Goal: Information Seeking & Learning: Learn about a topic

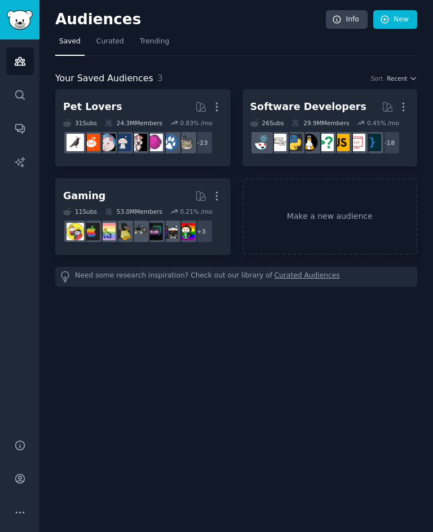
click at [156, 41] on span "Trending" at bounding box center [154, 42] width 29 height 10
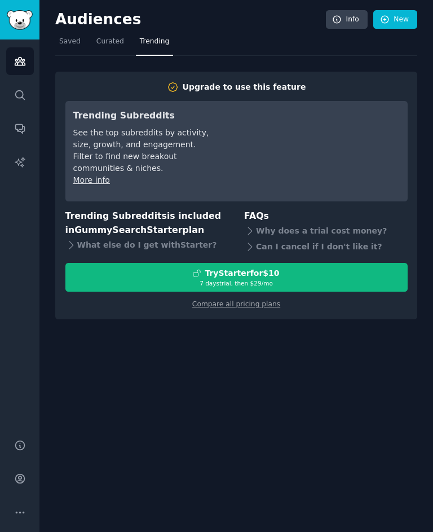
click at [116, 46] on link "Curated" at bounding box center [111, 44] width 36 height 23
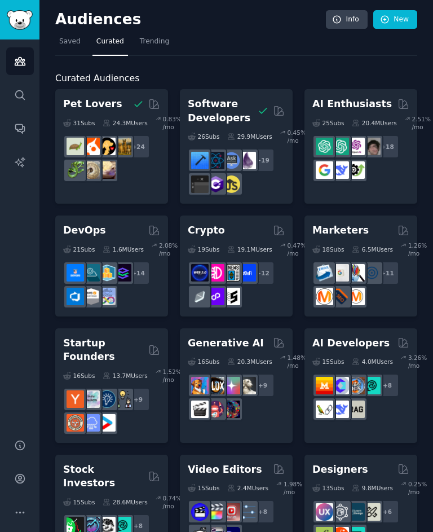
click at [358, 350] on div "15 Sub s 4.0M Users 3.26 % /mo + 8" at bounding box center [360, 385] width 97 height 71
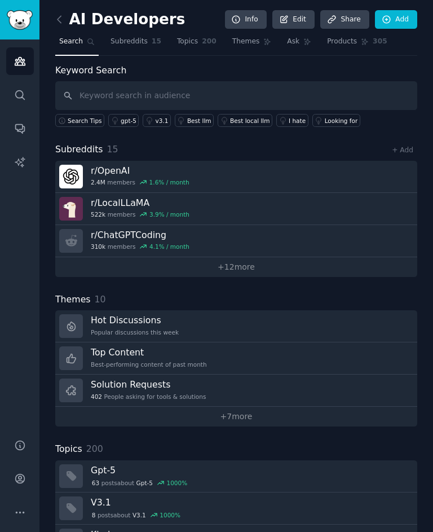
click at [146, 321] on h3 "Hot Discussions" at bounding box center [135, 320] width 88 height 12
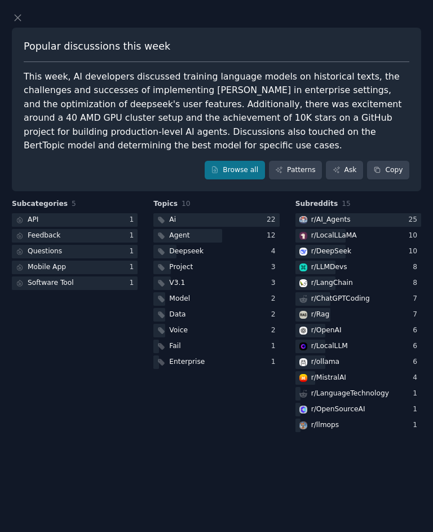
click at [297, 168] on link "Patterns" at bounding box center [295, 170] width 53 height 19
click at [240, 165] on link "Browse all" at bounding box center [235, 170] width 60 height 19
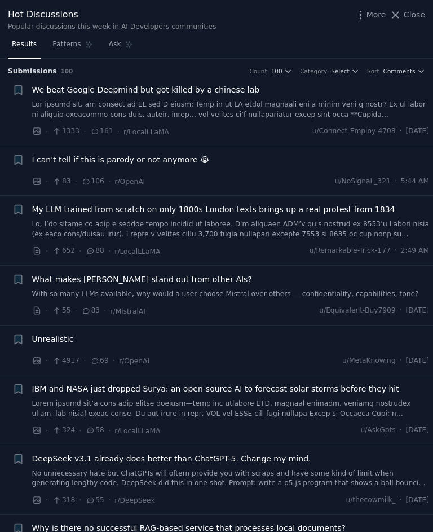
click at [230, 92] on span "We beat Google Deepmind but got killed by a chinese lab" at bounding box center [146, 90] width 228 height 12
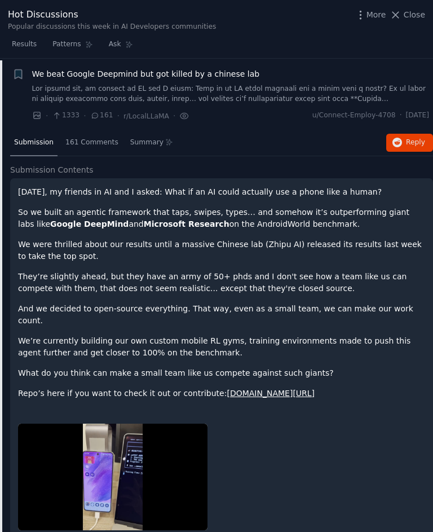
scroll to position [16, 0]
click at [106, 142] on span "161 Comments" at bounding box center [91, 143] width 53 height 10
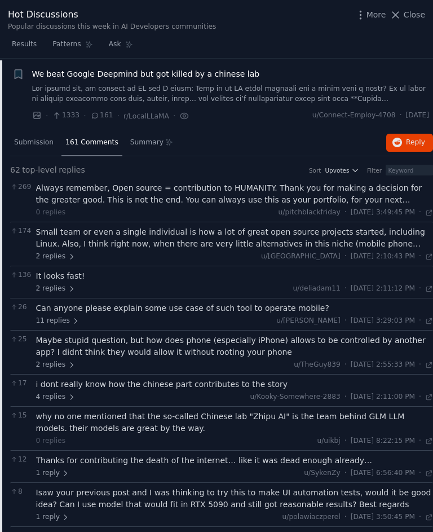
click at [383, 197] on div "Always remember, Open source = contribution to HUMANITY. Thank you for making a…" at bounding box center [235, 194] width 398 height 24
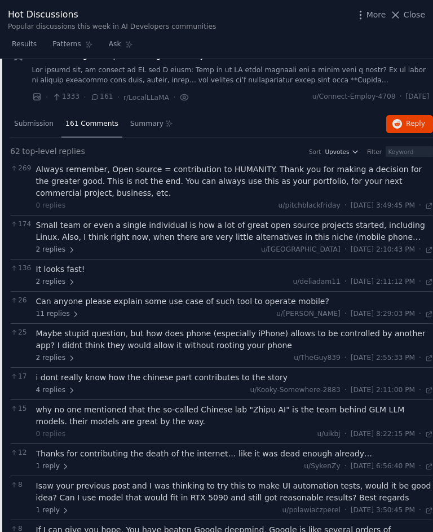
scroll to position [48, 0]
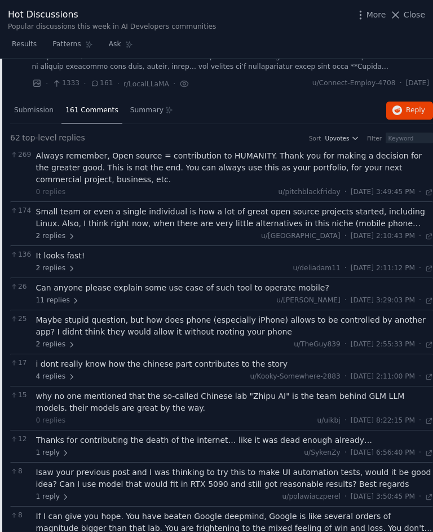
click at [394, 219] on div "Small team or even a single individual is how a lot of great open source projec…" at bounding box center [235, 218] width 398 height 24
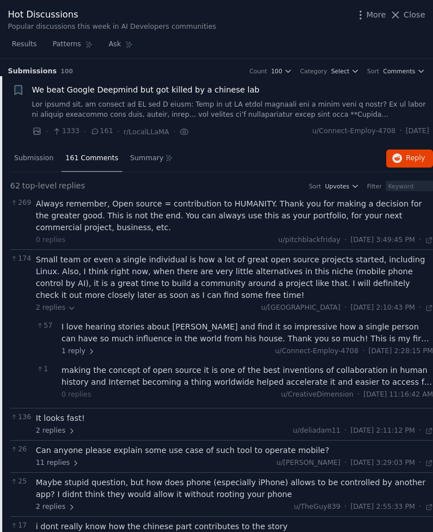
scroll to position [0, 0]
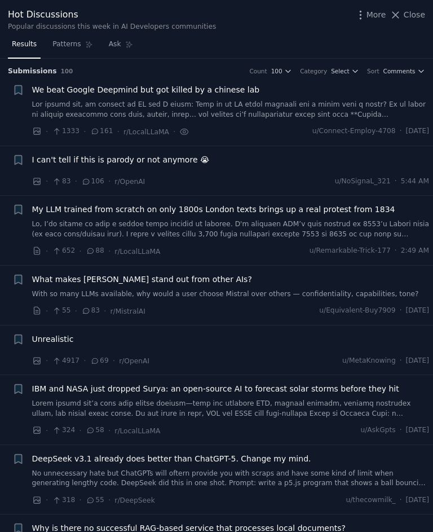
click at [342, 204] on span "My LLM trained from scratch on only 1800s London texts brings up a real protest…" at bounding box center [213, 210] width 363 height 12
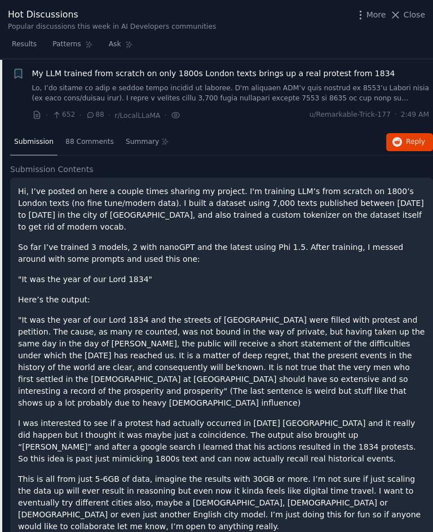
scroll to position [136, 0]
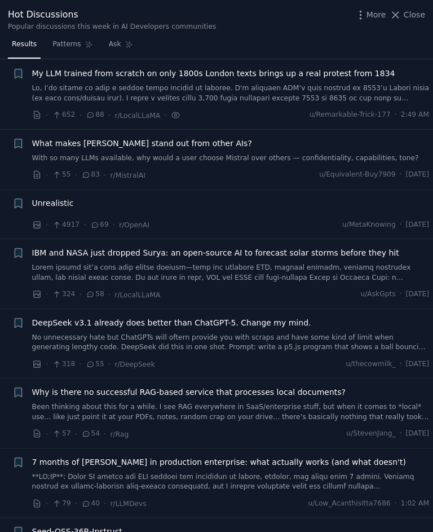
click at [417, 14] on span "Close" at bounding box center [414, 15] width 21 height 12
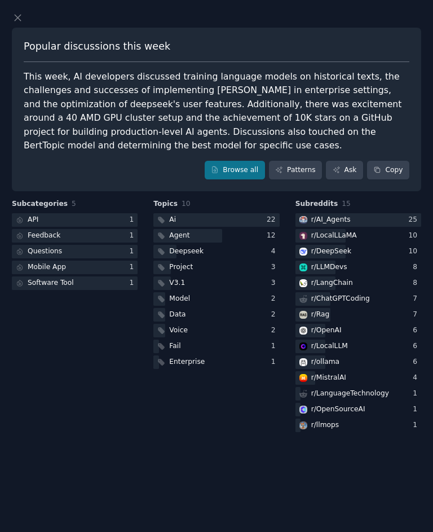
click at [418, 9] on div "Popular discussions this week This week, AI developers discussed training langu…" at bounding box center [216, 223] width 433 height 446
click at [415, 16] on div at bounding box center [215, 18] width 406 height 12
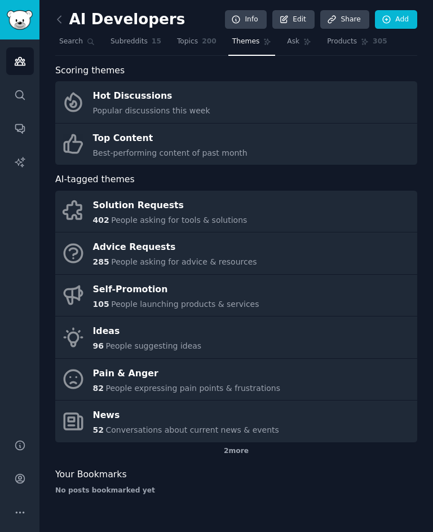
click at [64, 16] on icon at bounding box center [60, 20] width 12 height 12
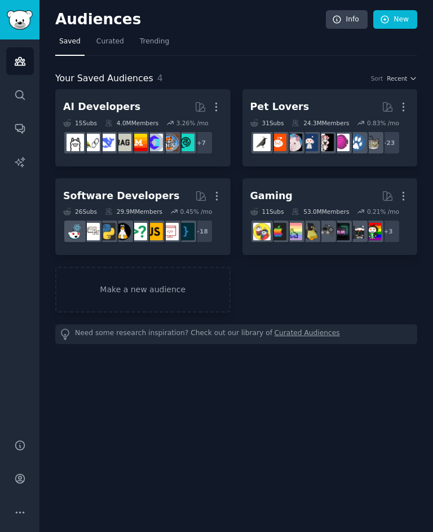
click at [347, 98] on h2 "Pet Lovers More" at bounding box center [330, 107] width 160 height 20
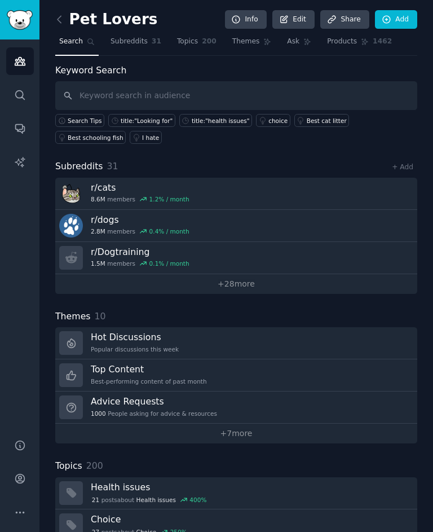
click at [354, 89] on input "text" at bounding box center [236, 95] width 362 height 29
type input "Nail"
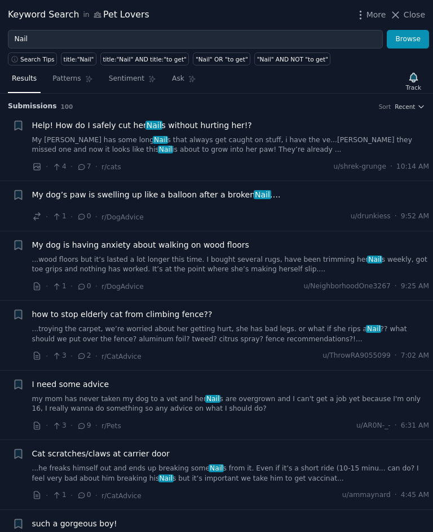
click at [232, 194] on span "My dog’s paw is swelling up like a balloon after a broken Nail …." at bounding box center [156, 195] width 249 height 12
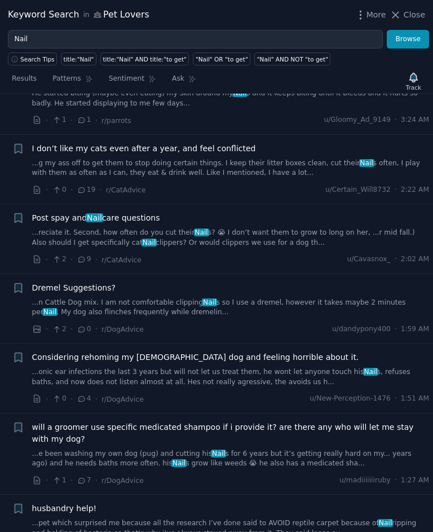
scroll to position [805, 0]
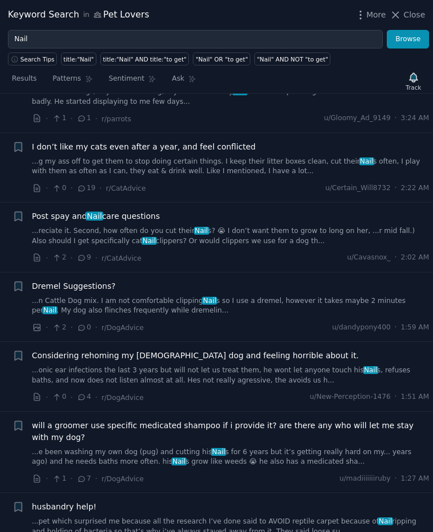
click at [141, 210] on span "Post spay and Nail care questions" at bounding box center [96, 216] width 128 height 12
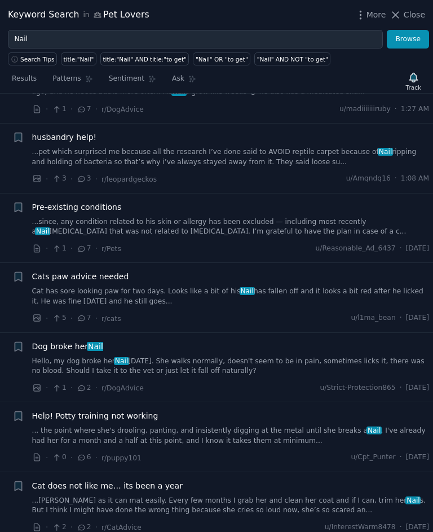
scroll to position [1213, 0]
click at [45, 340] on span "Dog broke her Nail" at bounding box center [67, 346] width 71 height 12
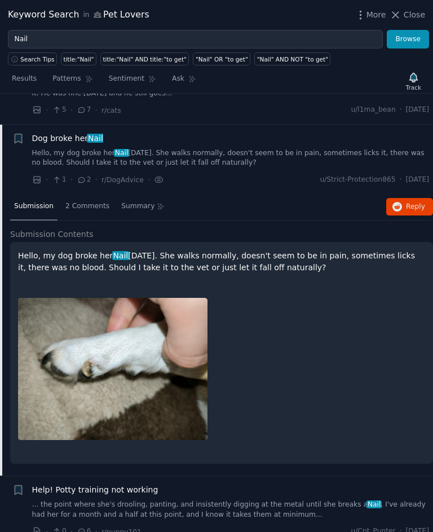
scroll to position [1235, 0]
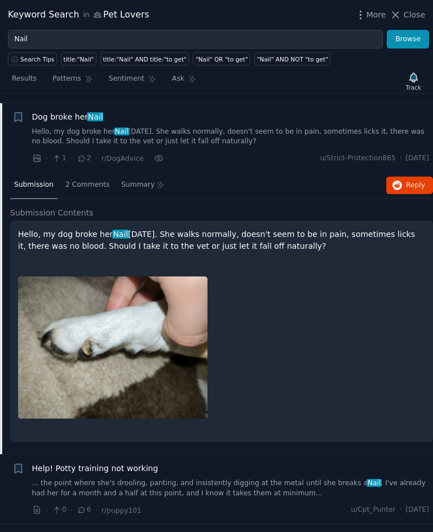
click at [105, 180] on span "2 Comments" at bounding box center [87, 185] width 44 height 10
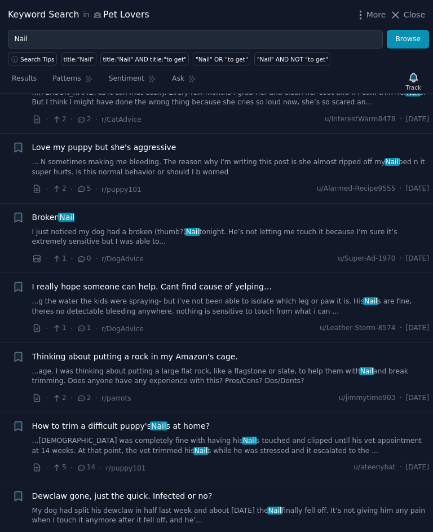
scroll to position [1582, 0]
click at [324, 227] on link "I just noticed my dog had a broken (thumb?) Nail tonight. He’s not letting me t…" at bounding box center [231, 237] width 398 height 20
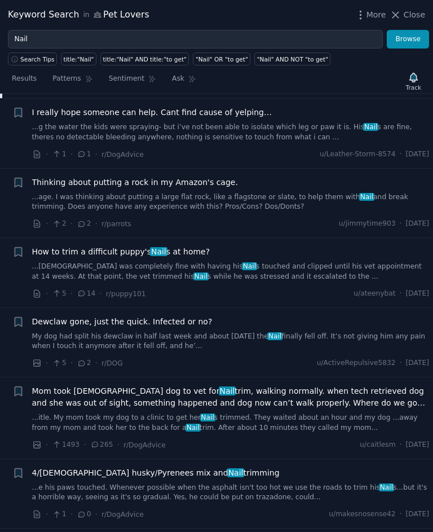
scroll to position [2024, 0]
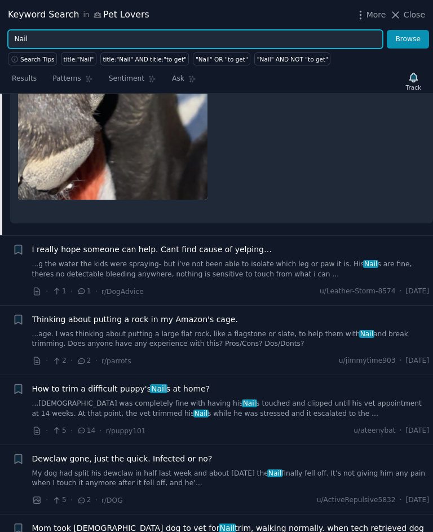
click at [362, 39] on input "Nail" at bounding box center [195, 39] width 375 height 19
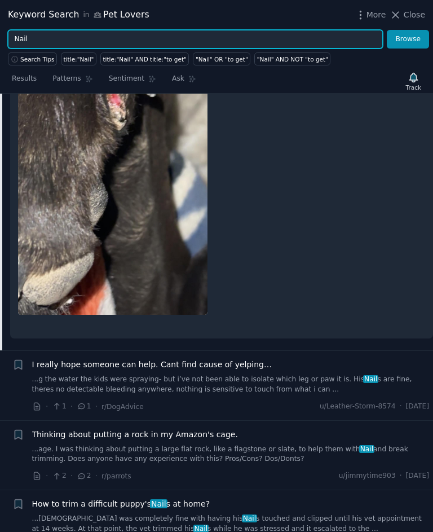
scroll to position [1908, 0]
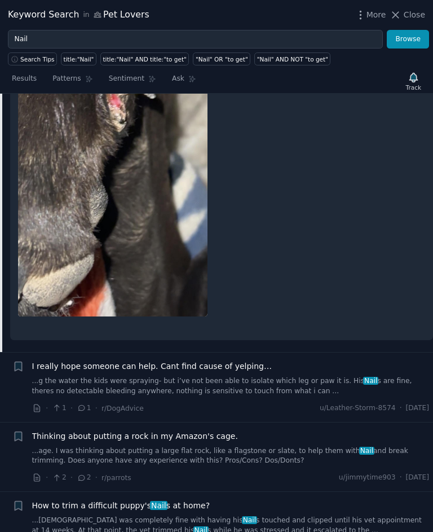
click at [408, 15] on span "Close" at bounding box center [414, 15] width 21 height 12
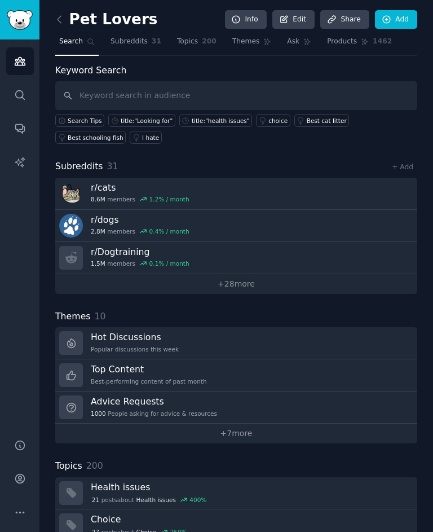
click at [412, 16] on link "Add" at bounding box center [396, 19] width 42 height 19
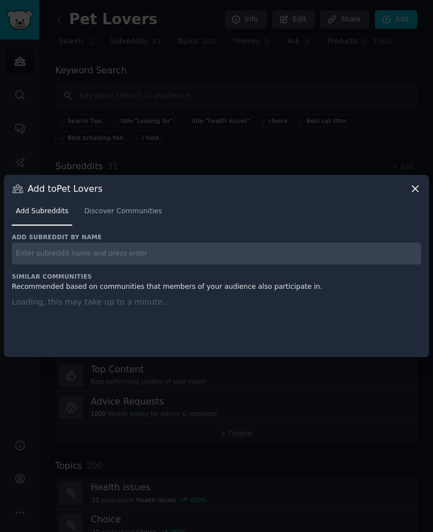
click at [421, 196] on div "Add to Pet Lovers Add Subreddits Discover Communities Add subreddit by name Sim…" at bounding box center [216, 266] width 425 height 182
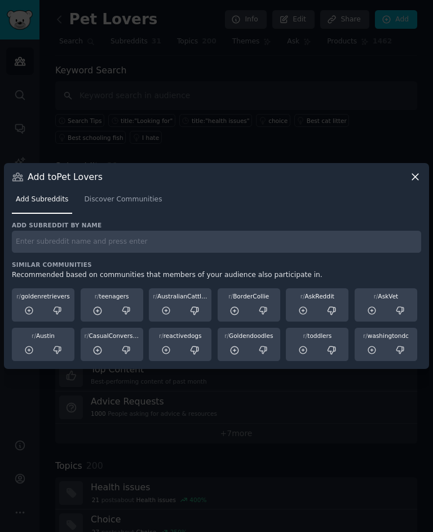
click at [424, 184] on div "Add to Pet Lovers Add Subreddits Discover Communities Add subreddit by name Sim…" at bounding box center [216, 266] width 425 height 206
click at [252, 300] on div "r/ BorderCollie" at bounding box center [249, 296] width 55 height 8
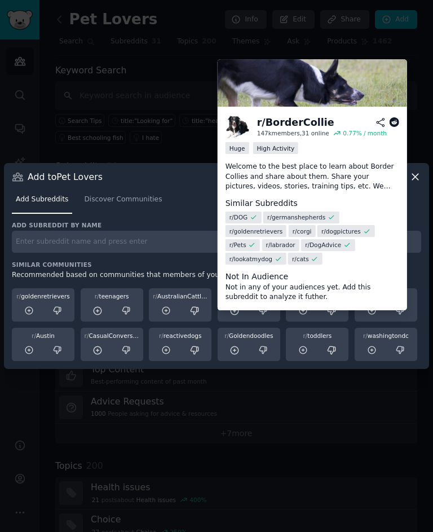
click at [305, 122] on div "r/ BorderCollie" at bounding box center [295, 123] width 77 height 14
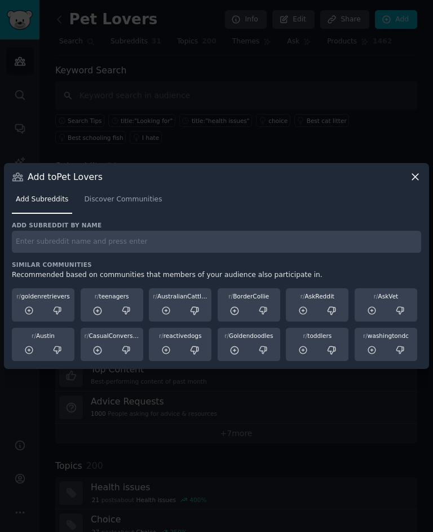
click at [415, 173] on div at bounding box center [216, 266] width 433 height 532
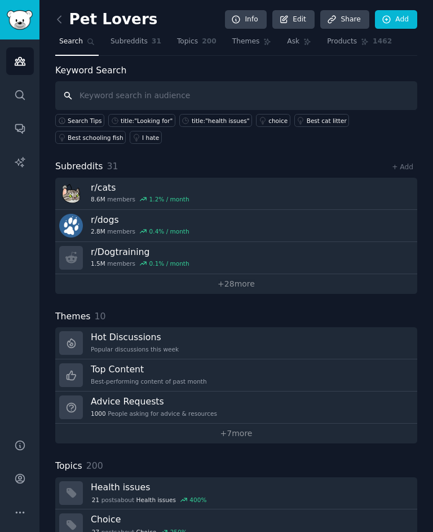
click at [219, 99] on input "text" at bounding box center [236, 95] width 362 height 29
type input "B"
click at [64, 21] on icon at bounding box center [60, 20] width 12 height 12
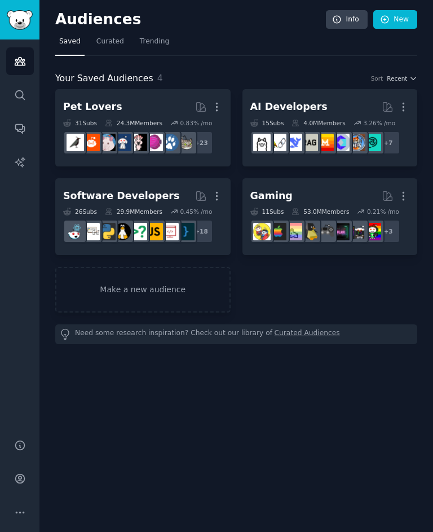
click at [404, 17] on link "New" at bounding box center [395, 19] width 44 height 19
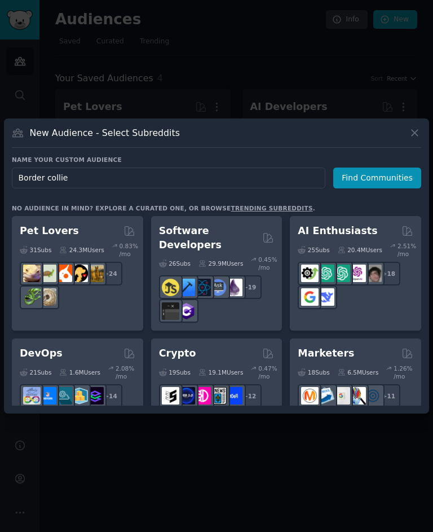
type input "Border collie"
click at [394, 188] on button "Find Communities" at bounding box center [377, 178] width 88 height 21
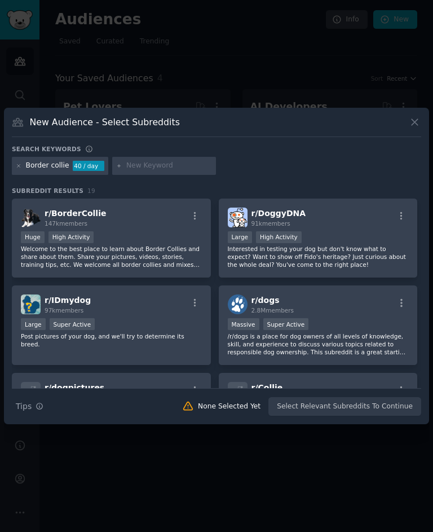
click at [189, 221] on button "button" at bounding box center [195, 216] width 14 height 10
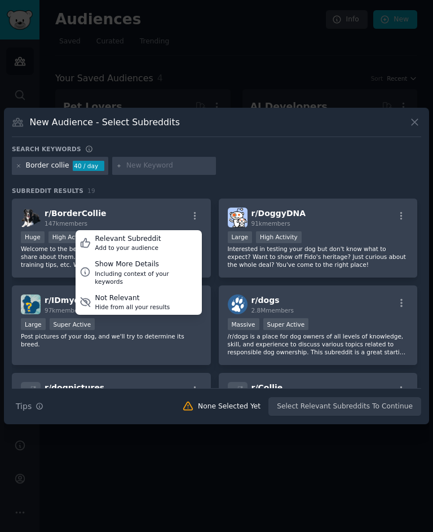
click at [146, 244] on div "Relevant Subreddit" at bounding box center [128, 239] width 66 height 10
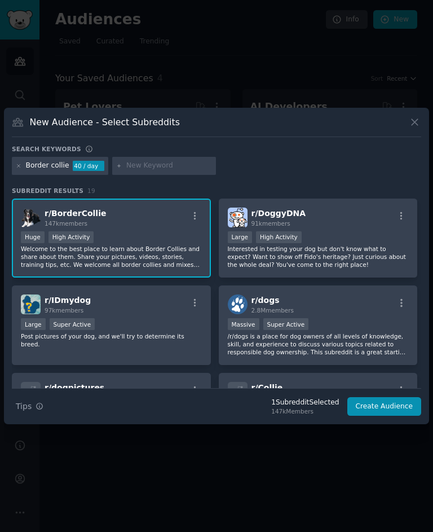
click at [421, 129] on button at bounding box center [414, 122] width 13 height 13
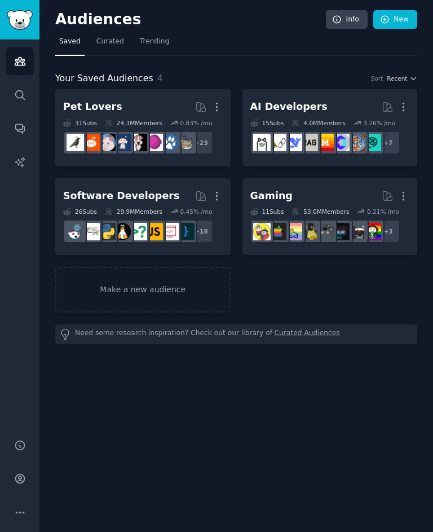
click at [415, 125] on link "AI Developers More 15 Sub s 4.0M Members 3.26 % /mo + 7" at bounding box center [330, 127] width 175 height 77
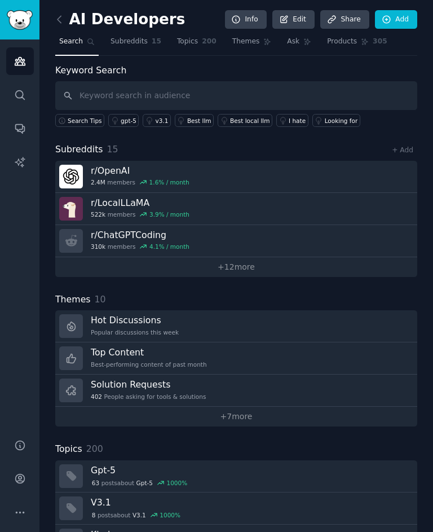
click at [68, 20] on link at bounding box center [62, 20] width 14 height 18
